Goal: Navigation & Orientation: Find specific page/section

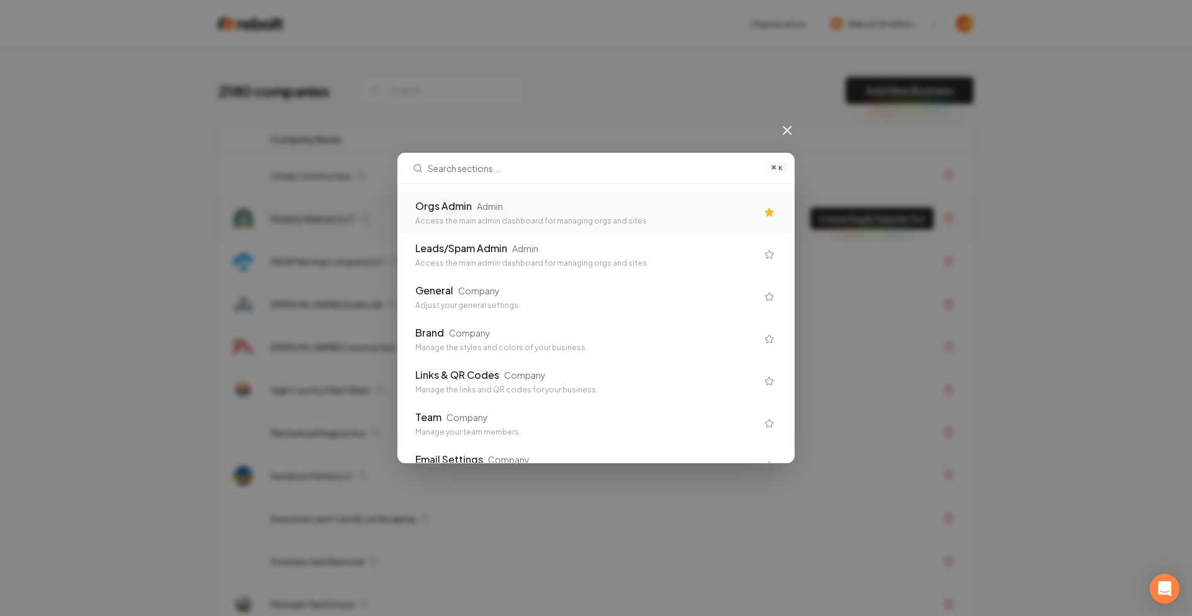
click at [566, 207] on div "Orgs Admin Admin" at bounding box center [585, 206] width 341 height 15
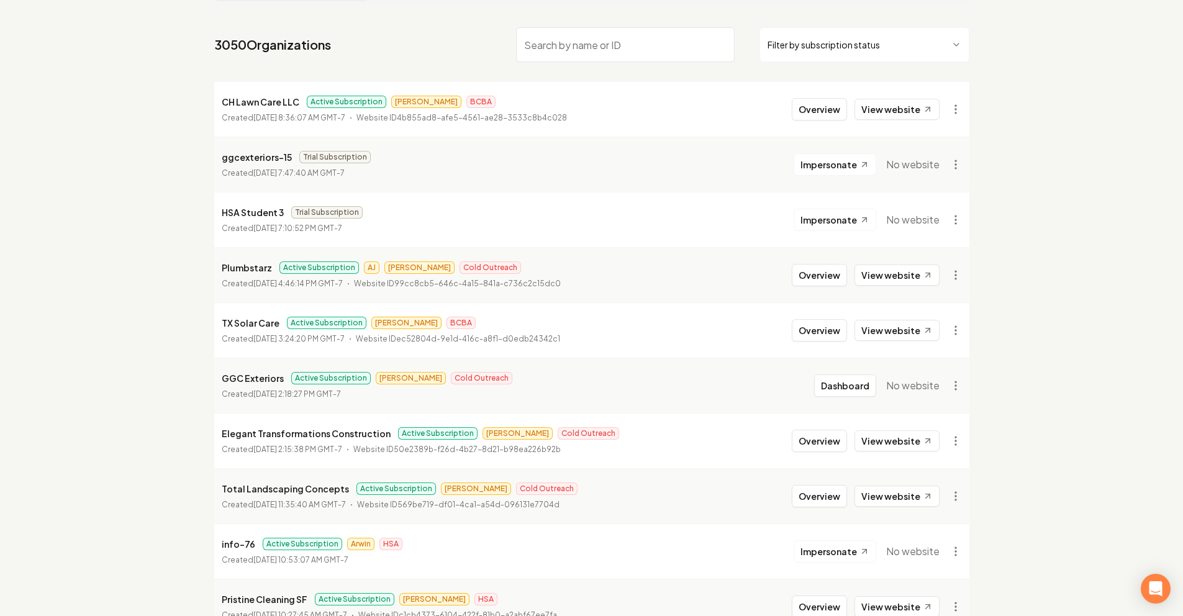
scroll to position [107, 0]
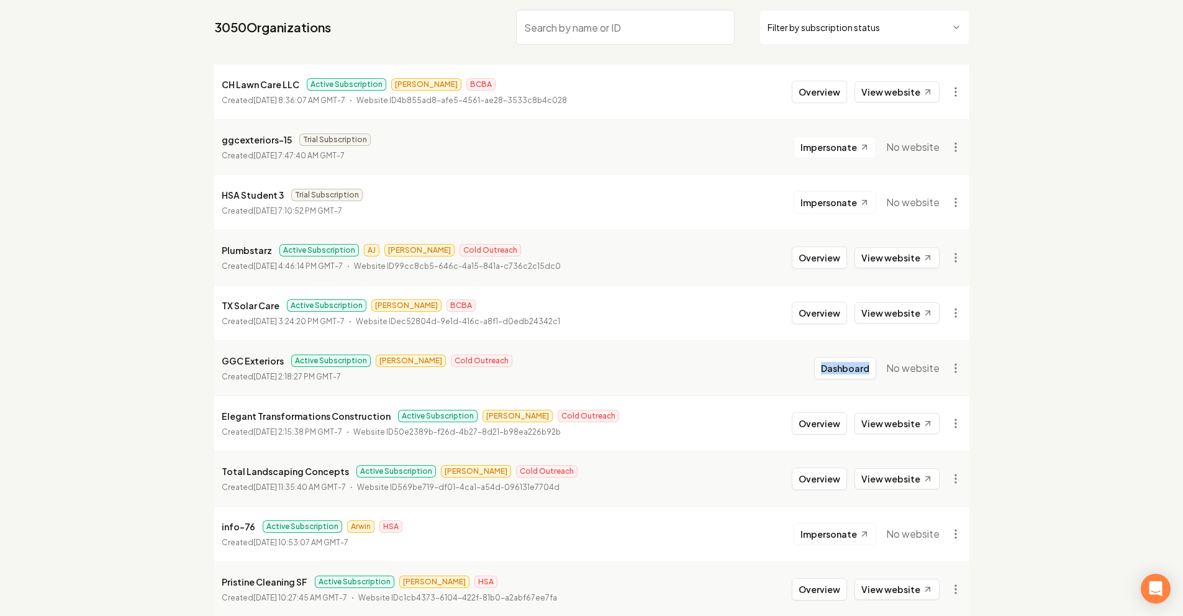
drag, startPoint x: 811, startPoint y: 372, endPoint x: 827, endPoint y: 368, distance: 16.7
click at [812, 371] on li "GGC Exteriors Active Subscription Omar Cold Outreach Created [DATE] 2:18:27 PM …" at bounding box center [591, 367] width 755 height 55
click at [829, 368] on button "Dashboard" at bounding box center [845, 368] width 62 height 22
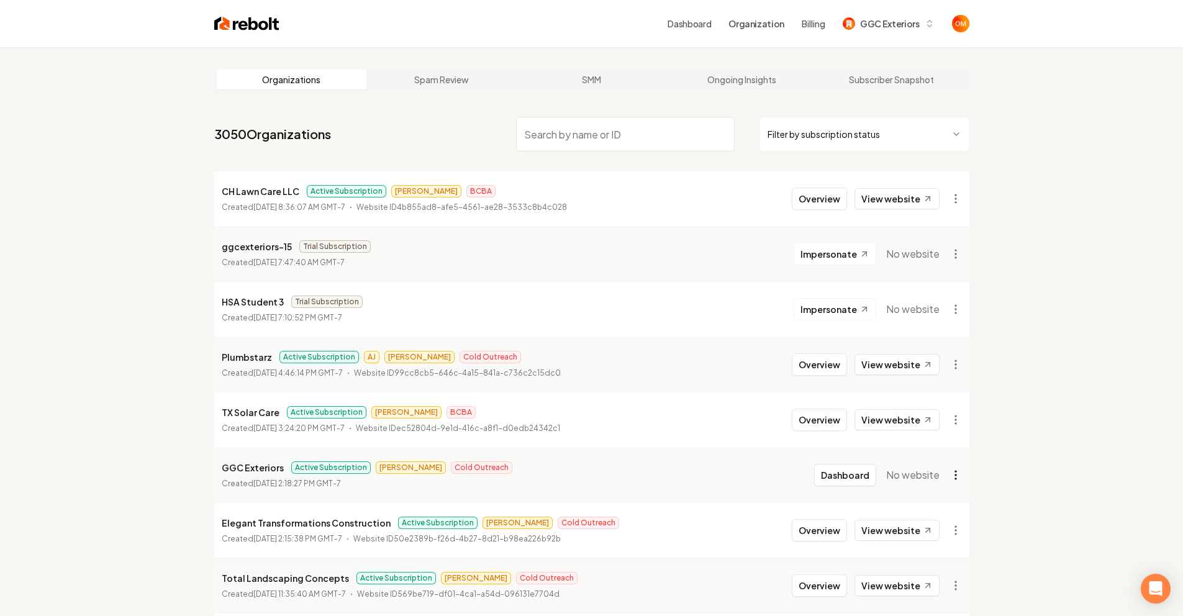
click at [949, 476] on html "Dashboard Organization Billing GGC Exteriors Organizations Spam Review SMM Ongo…" at bounding box center [591, 308] width 1183 height 616
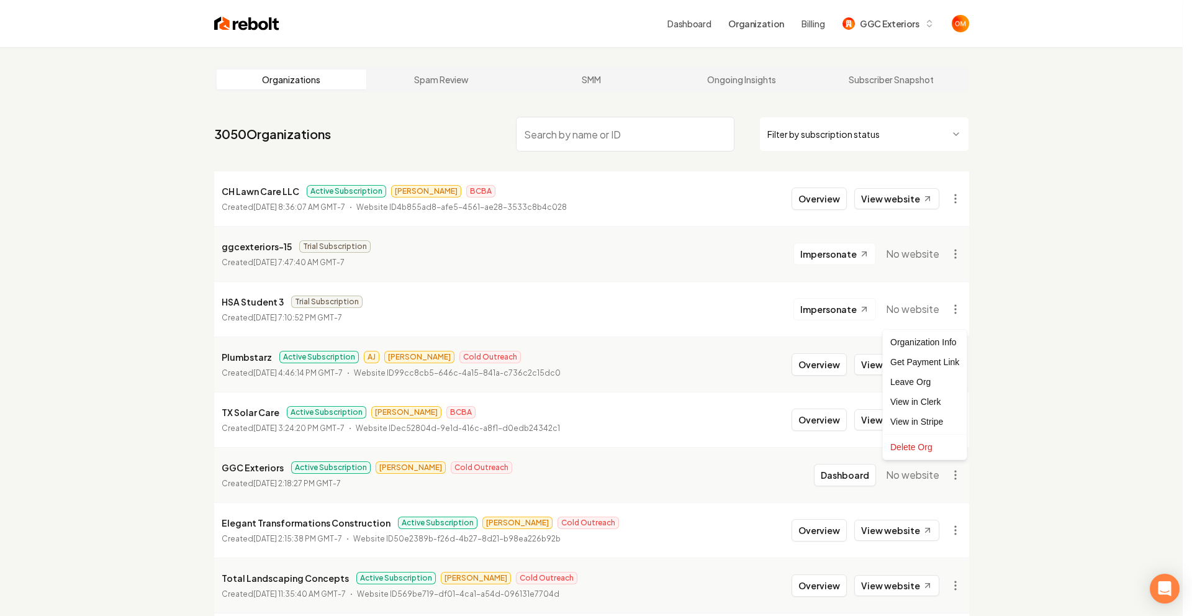
click at [876, 25] on html "Dashboard Organization Billing GGC Exteriors Organizations Spam Review SMM Ongo…" at bounding box center [596, 308] width 1192 height 616
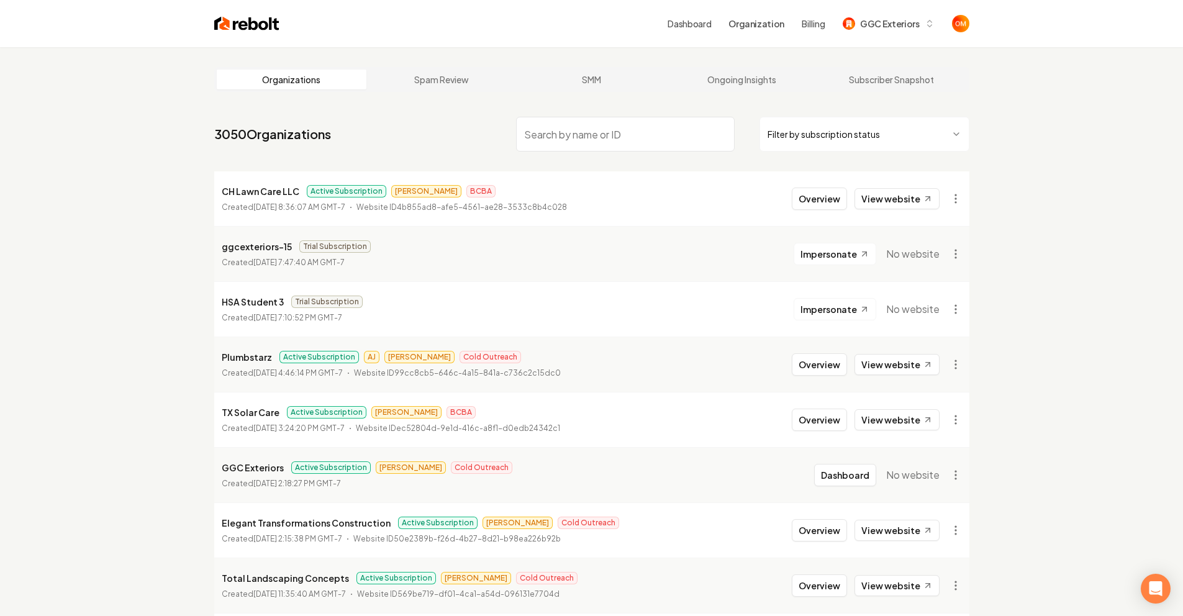
click at [876, 25] on span "GGC Exteriors" at bounding box center [889, 23] width 59 height 13
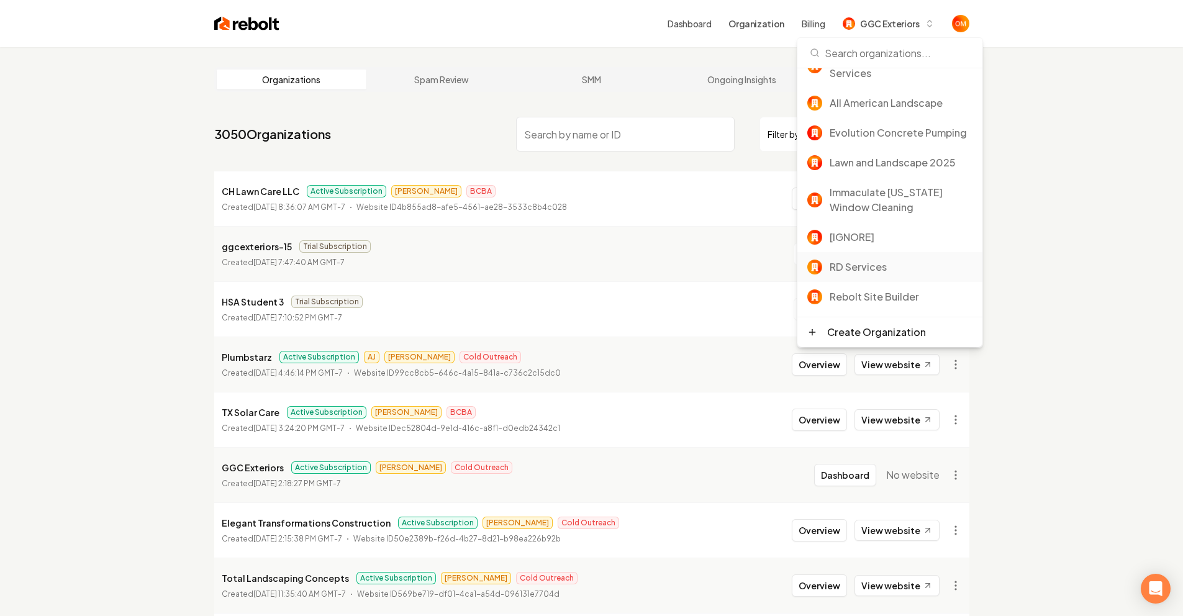
scroll to position [104, 0]
click at [862, 299] on div "Rebolt Site Builder" at bounding box center [900, 296] width 143 height 15
